Goal: Obtain resource: Obtain resource

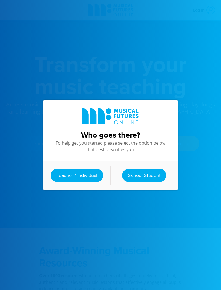
click at [92, 176] on link "Teacher / Individual" at bounding box center [77, 175] width 53 height 13
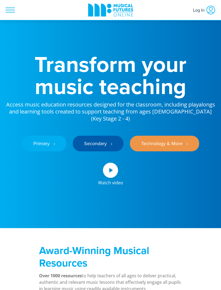
click at [47, 135] on link "Primary ‎‏‏‎ ‎ ›" at bounding box center [44, 143] width 44 height 16
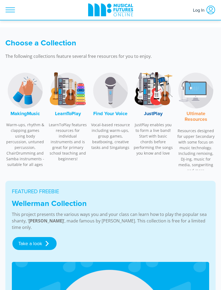
scroll to position [220, 0]
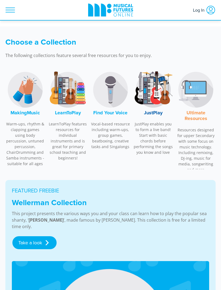
click at [20, 121] on p "Warm-ups, rhythm & clapping games using body percussion, untuned percussion, Ch…" at bounding box center [25, 143] width 40 height 45
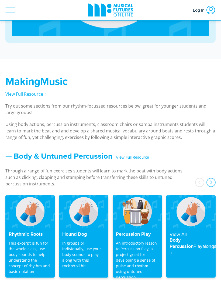
scroll to position [622, 0]
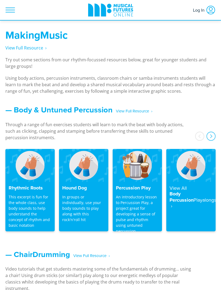
click at [142, 106] on span "‎ ‎ ‎ View Full Resource‎‏‏‎ ‎ ›" at bounding box center [133, 110] width 40 height 9
